Goal: Information Seeking & Learning: Learn about a topic

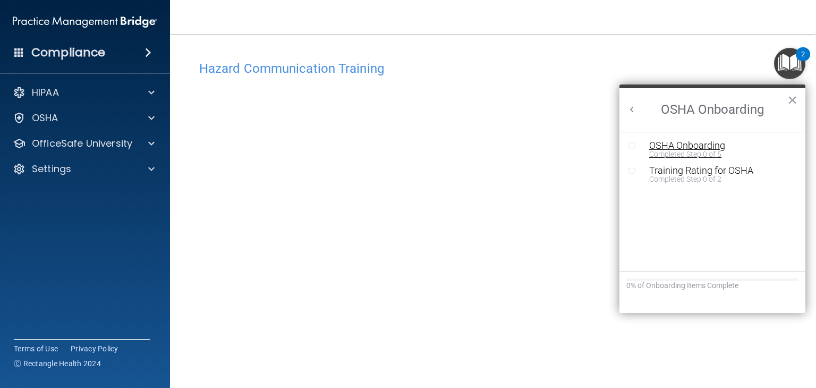
click at [670, 145] on div "OSHA Onboarding" at bounding box center [720, 146] width 142 height 10
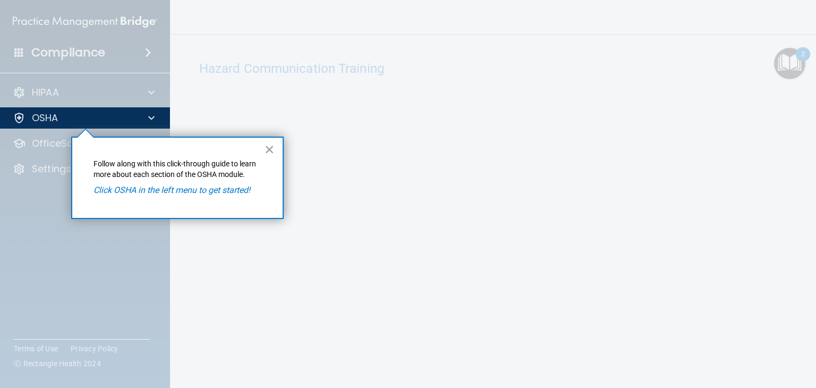
click at [267, 147] on button "×" at bounding box center [270, 149] width 10 height 17
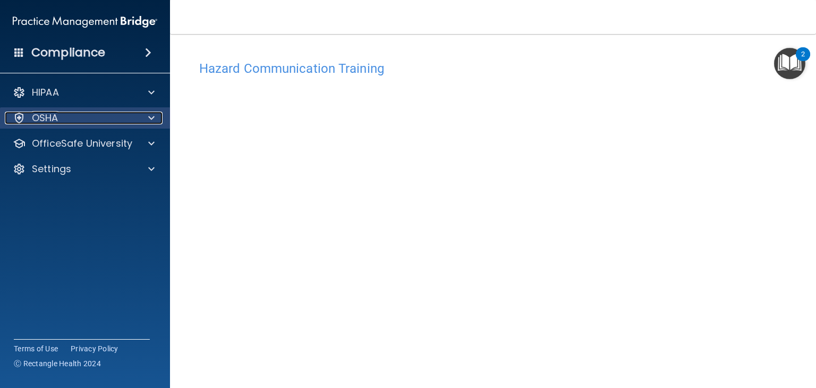
click at [149, 115] on span at bounding box center [151, 118] width 6 height 13
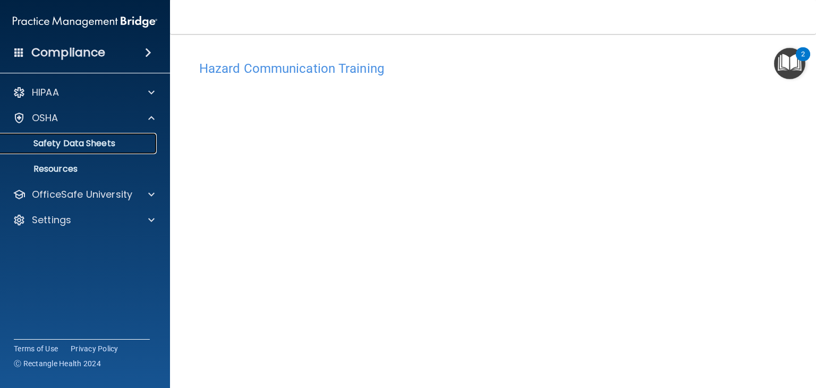
click at [104, 142] on p "Safety Data Sheets" at bounding box center [79, 143] width 145 height 11
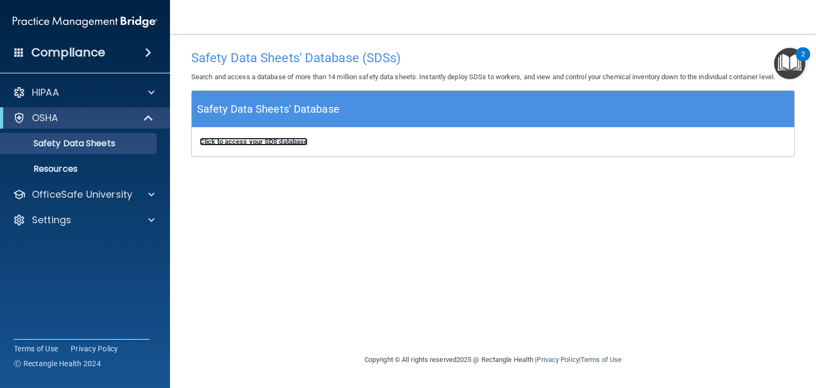
click at [240, 144] on b "Click to access your SDS database" at bounding box center [254, 142] width 108 height 8
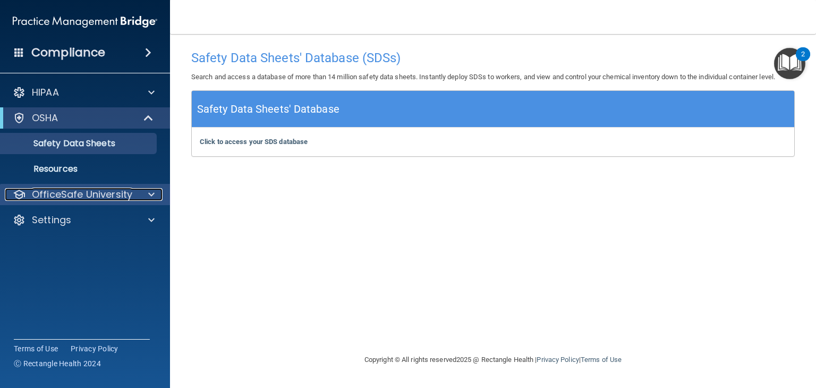
click at [149, 196] on span at bounding box center [151, 194] width 6 height 13
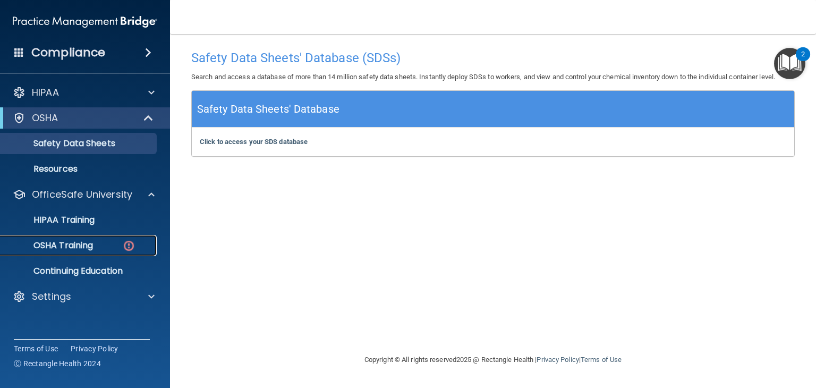
click at [62, 243] on p "OSHA Training" at bounding box center [50, 245] width 86 height 11
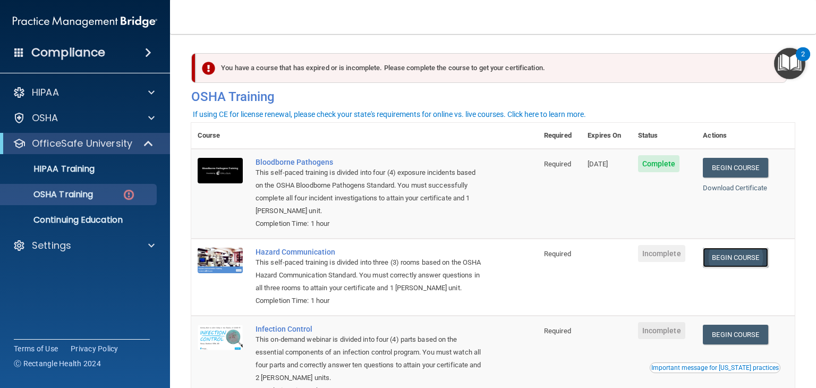
click at [736, 255] on link "Begin Course" at bounding box center [735, 258] width 65 height 20
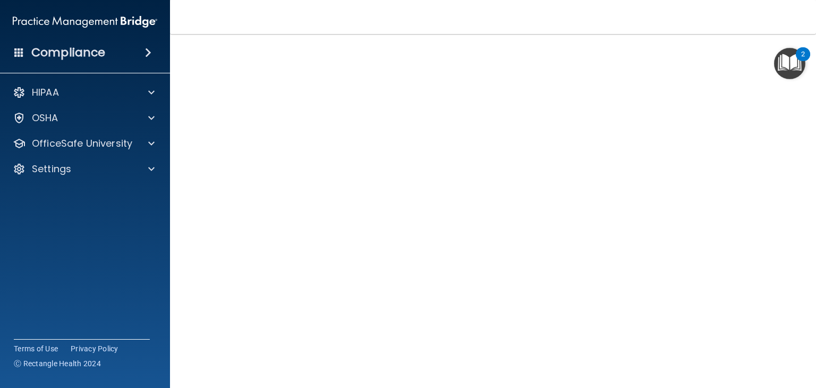
scroll to position [12, 0]
click at [780, 248] on div "Hazard Communication Training This course doesn’t expire until . Are you sure y…" at bounding box center [493, 240] width 604 height 392
click at [777, 242] on div "Hazard Communication Training This course doesn’t expire until . Are you sure y…" at bounding box center [493, 240] width 604 height 392
click at [750, 177] on div "Hazard Communication Training This course doesn’t expire until . Are you sure y…" at bounding box center [493, 240] width 604 height 392
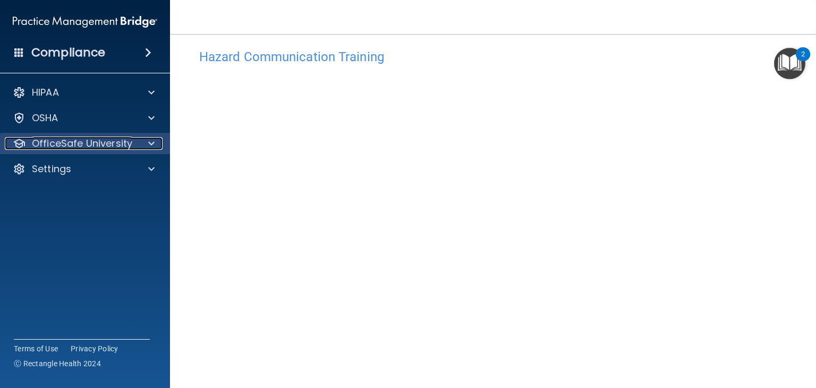
click at [153, 145] on span at bounding box center [151, 143] width 6 height 13
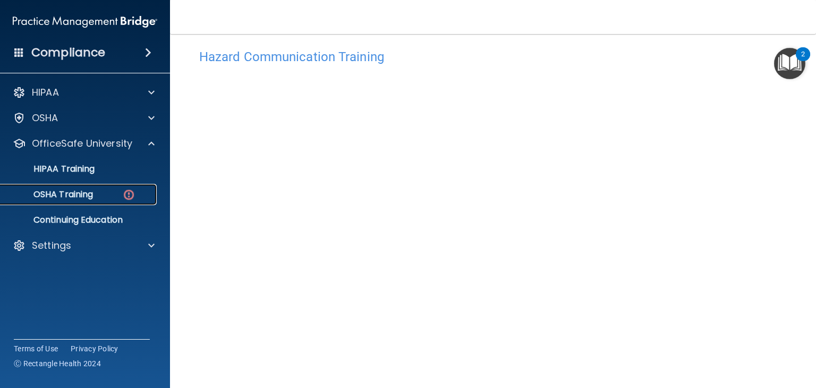
click at [87, 192] on p "OSHA Training" at bounding box center [50, 194] width 86 height 11
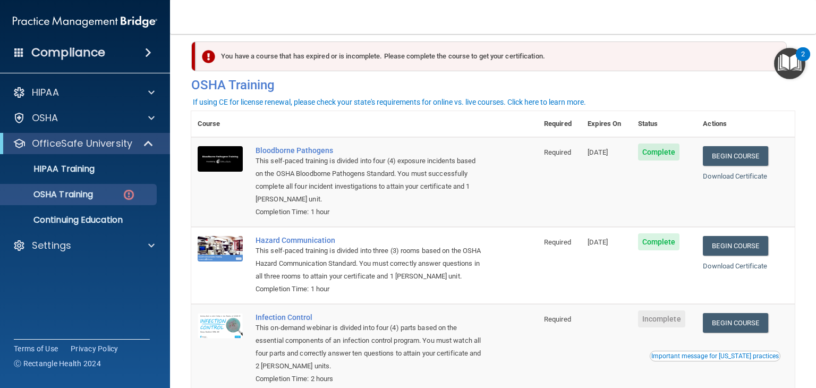
click at [796, 118] on main "You have a course that has expired or is incomplete. Please complete the course…" at bounding box center [493, 211] width 646 height 354
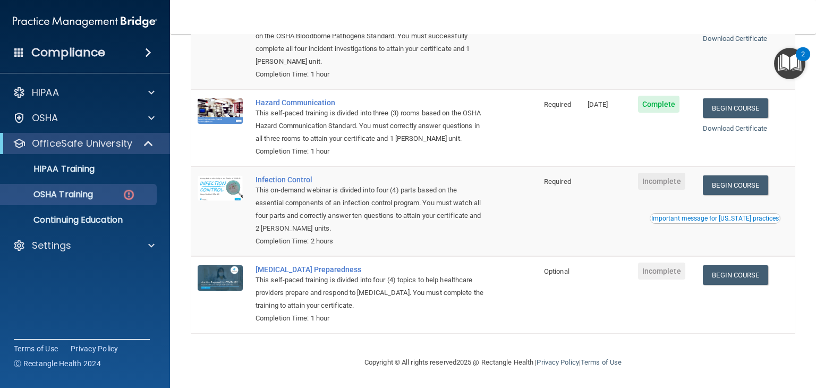
scroll to position [164, 0]
